Goal: Browse casually

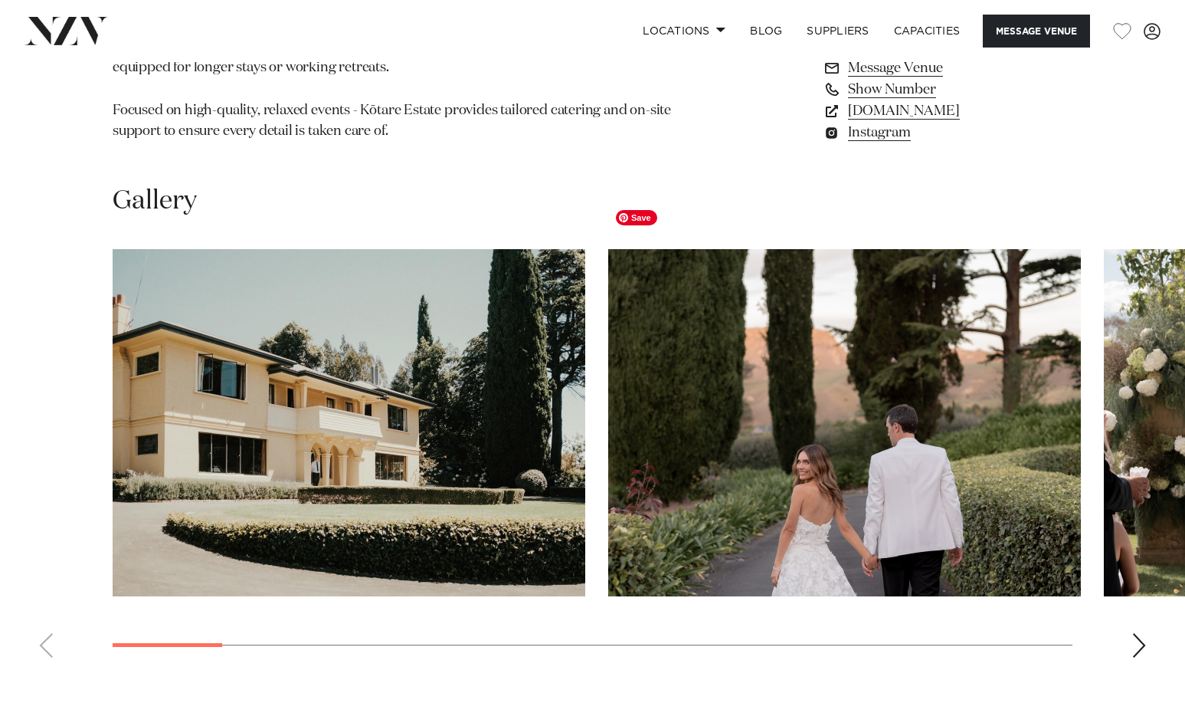
scroll to position [1306, 0]
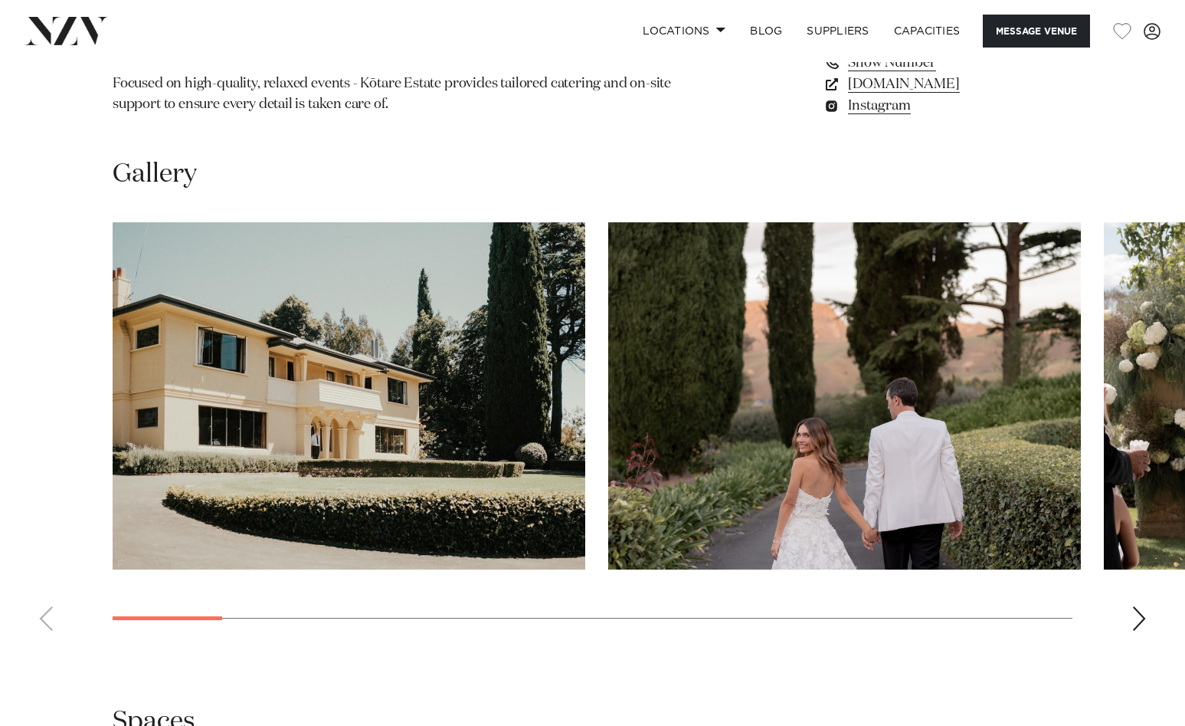
click at [1139, 555] on swiper-container at bounding box center [592, 432] width 1185 height 421
click at [1137, 606] on div "Next slide" at bounding box center [1139, 618] width 15 height 25
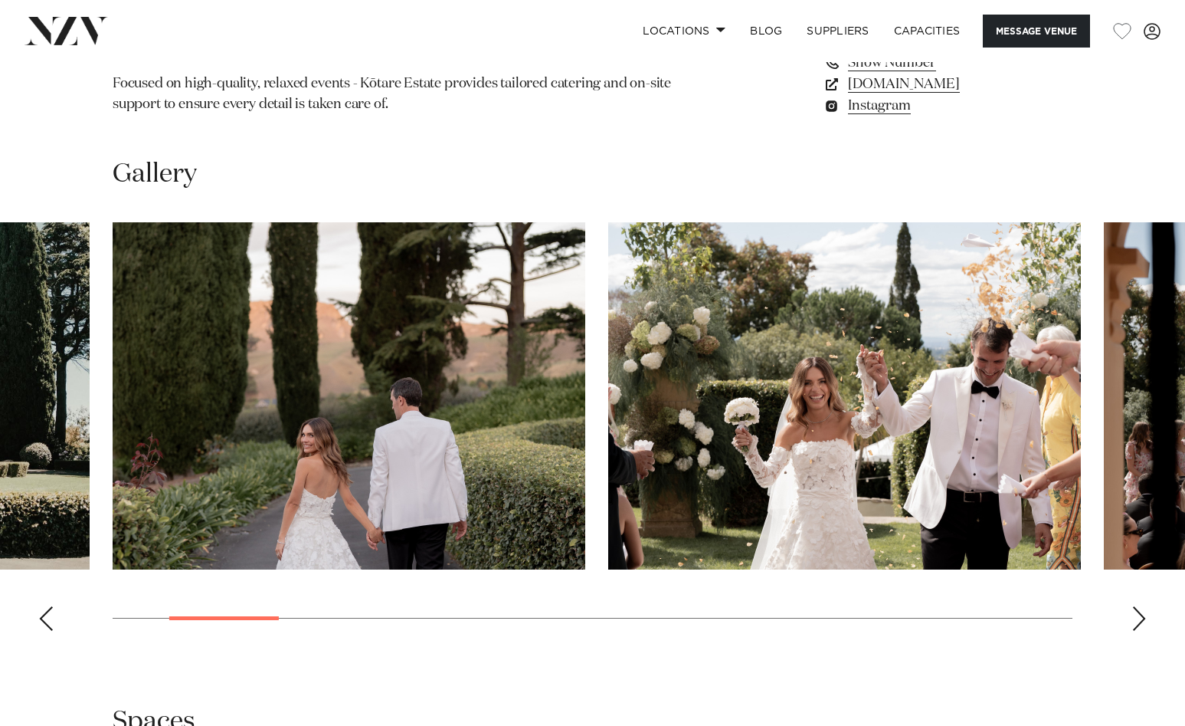
click at [1137, 606] on div "Next slide" at bounding box center [1139, 618] width 15 height 25
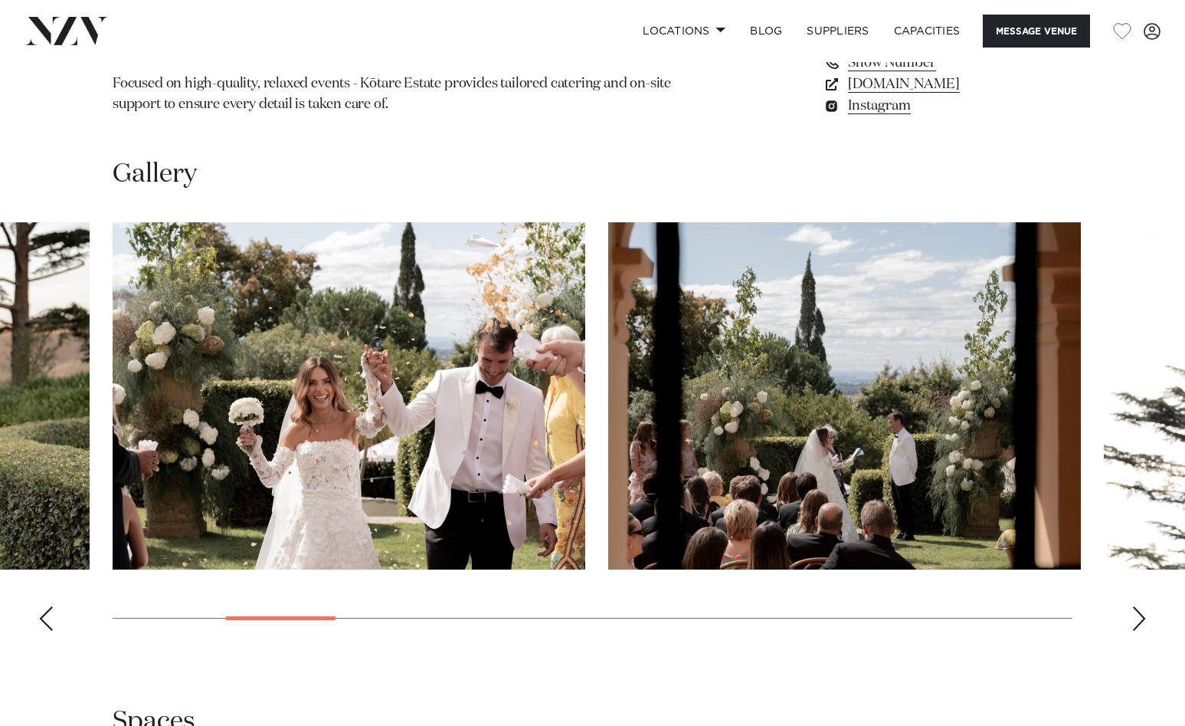
click at [1137, 606] on div "Next slide" at bounding box center [1139, 618] width 15 height 25
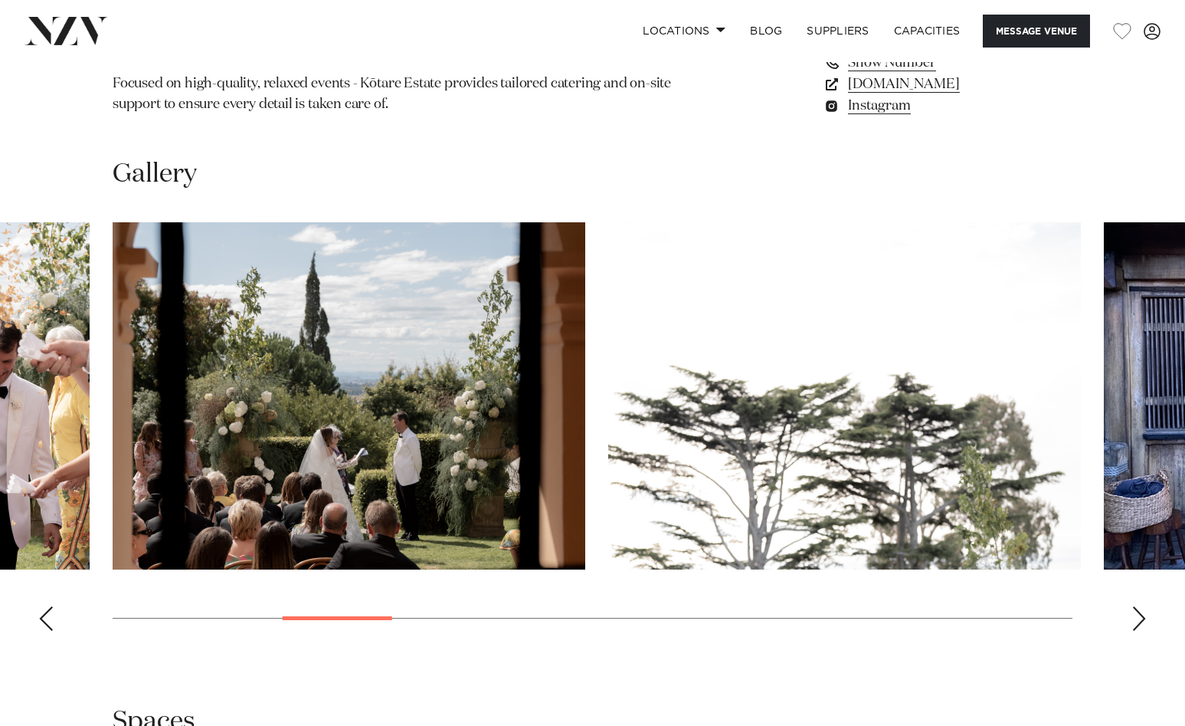
click at [1137, 606] on div "Next slide" at bounding box center [1139, 618] width 15 height 25
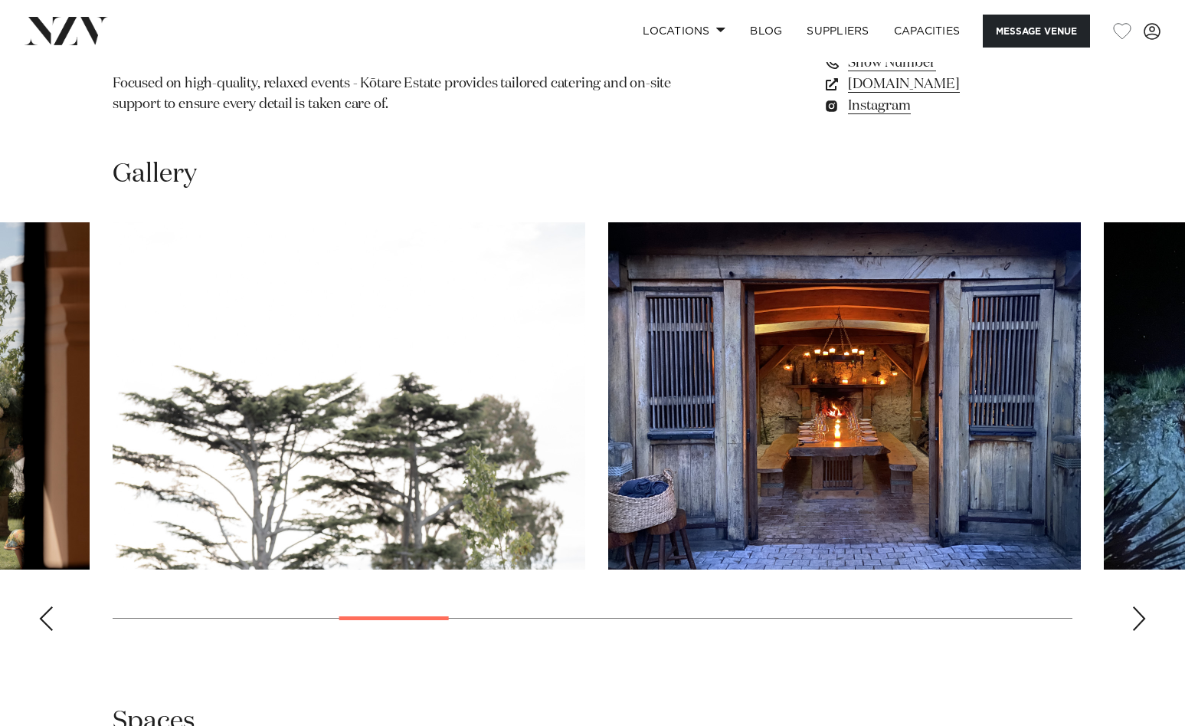
click at [1137, 606] on div "Next slide" at bounding box center [1139, 618] width 15 height 25
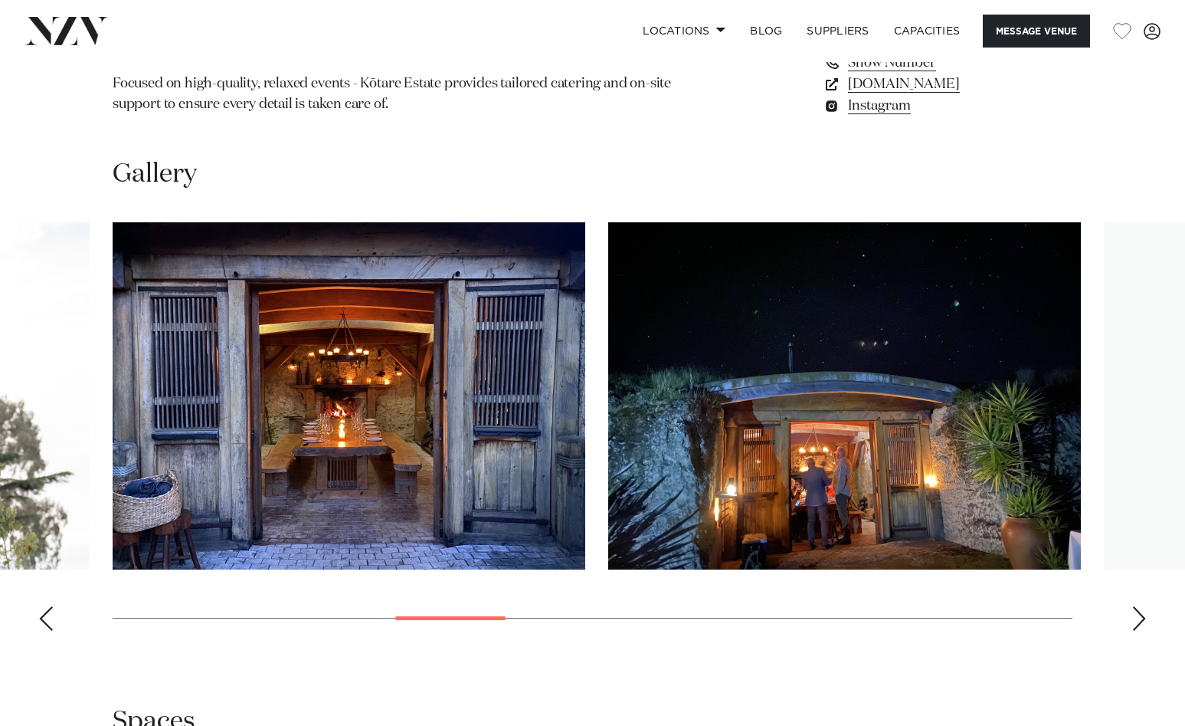
click at [1137, 606] on div "Next slide" at bounding box center [1139, 618] width 15 height 25
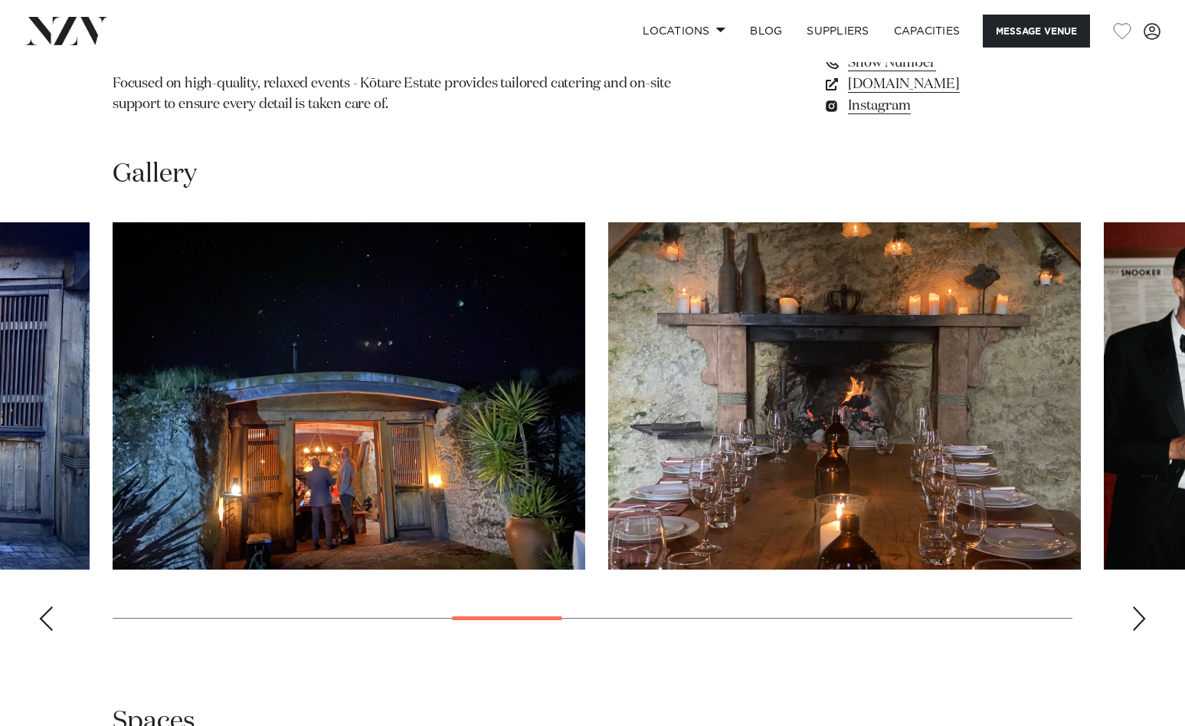
click at [1140, 606] on div "Next slide" at bounding box center [1139, 618] width 15 height 25
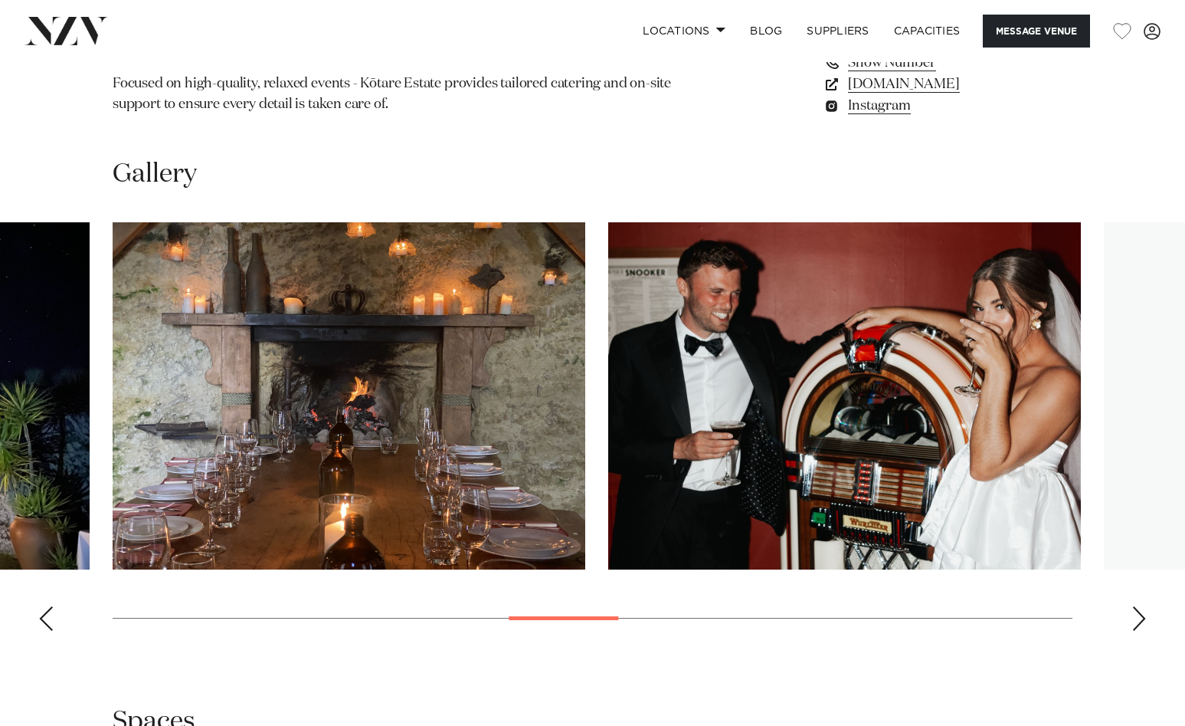
click at [1140, 606] on div "Next slide" at bounding box center [1139, 618] width 15 height 25
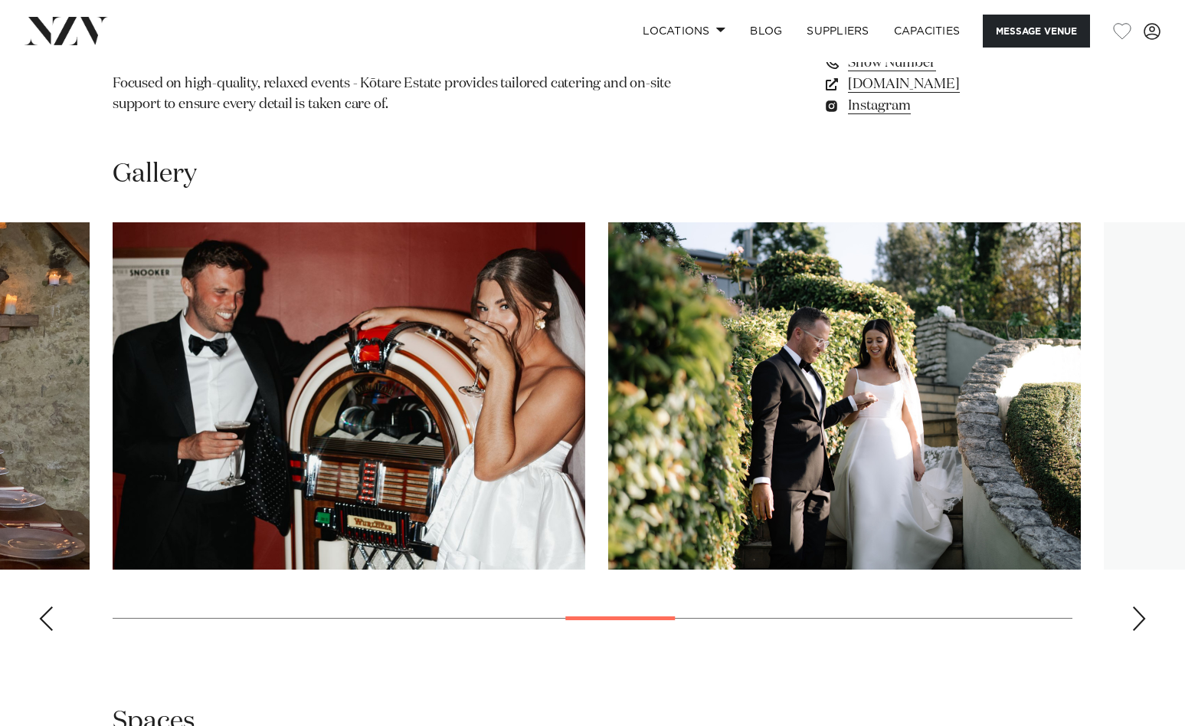
click at [1143, 606] on div "Next slide" at bounding box center [1139, 618] width 15 height 25
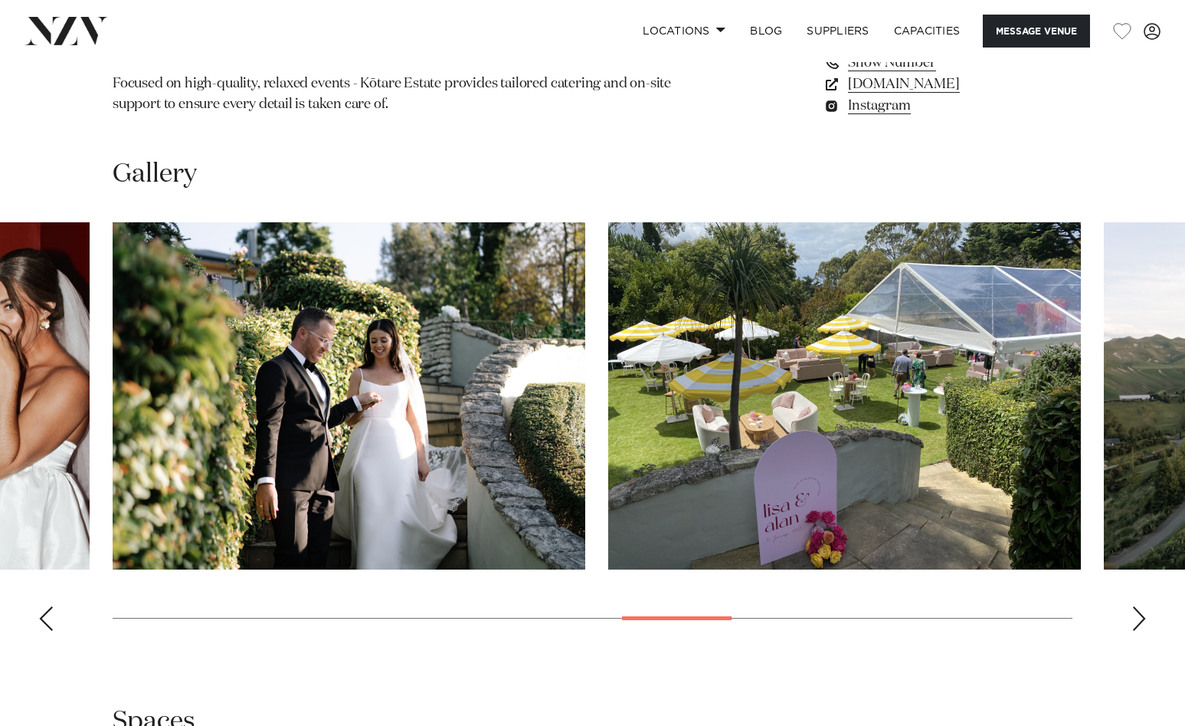
click at [1140, 606] on div "Next slide" at bounding box center [1139, 618] width 15 height 25
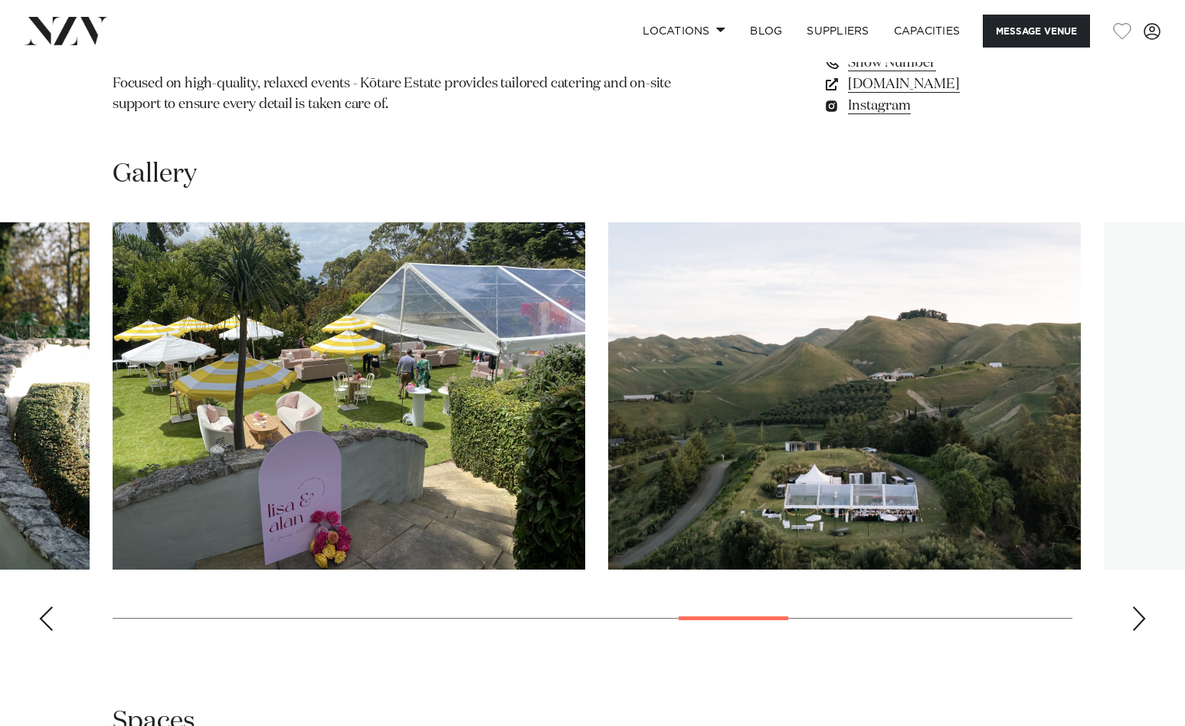
click at [1140, 606] on div "Next slide" at bounding box center [1139, 618] width 15 height 25
